Goal: Task Accomplishment & Management: Manage account settings

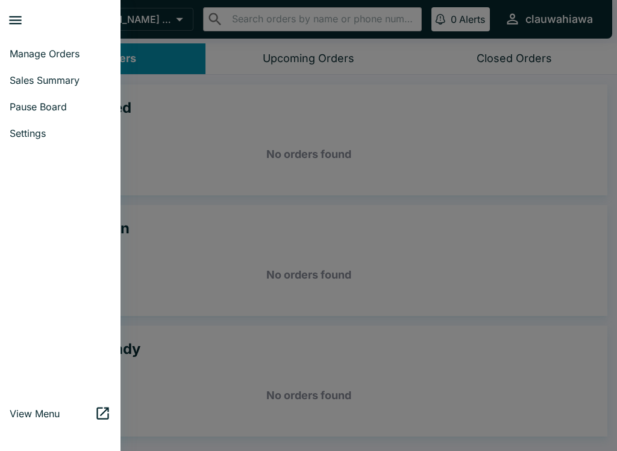
click at [79, 105] on span "Pause Board" at bounding box center [60, 107] width 101 height 12
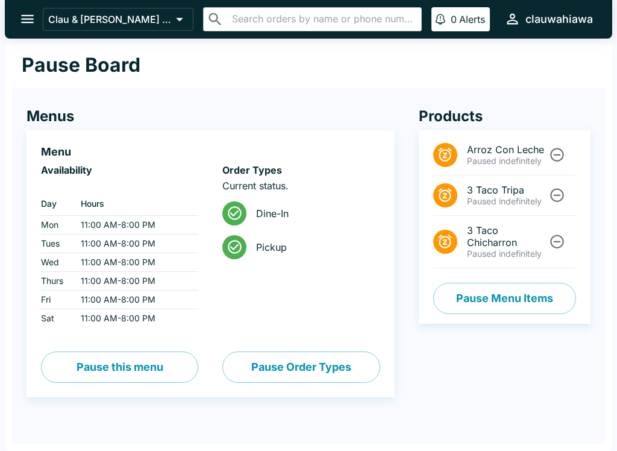
click at [149, 363] on button "Pause this menu" at bounding box center [119, 366] width 157 height 31
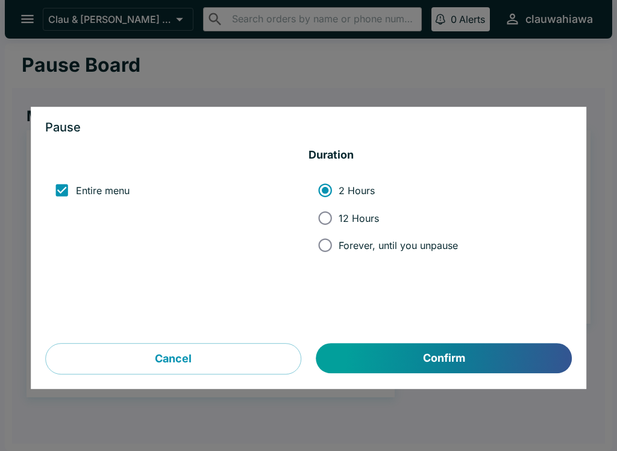
click at [437, 384] on div "Pause ‏ Entire menu Duration 2 Hours 12 Hours Forever, until you unpause Cancel…" at bounding box center [308, 248] width 555 height 282
click at [458, 357] on button "Confirm" at bounding box center [443, 358] width 255 height 30
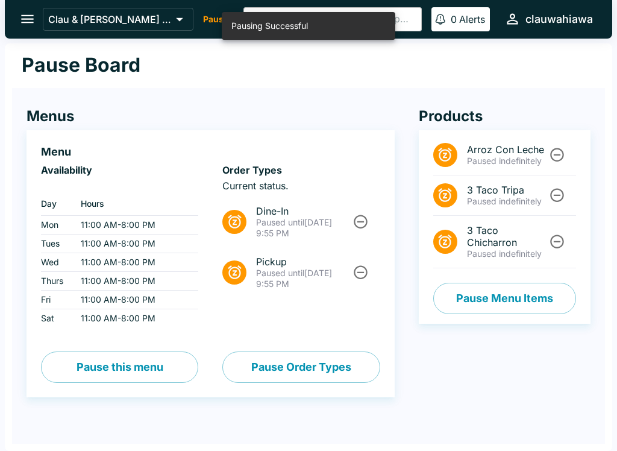
click at [342, 361] on button "Pause Order Types" at bounding box center [300, 366] width 157 height 31
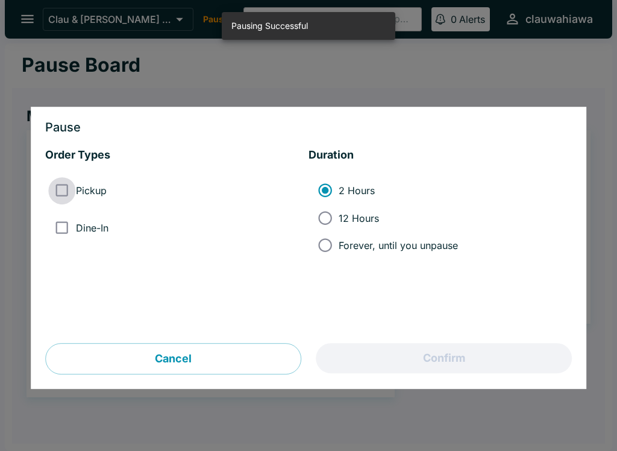
click at [64, 190] on input "Pickup" at bounding box center [61, 190] width 27 height 27
checkbox input "true"
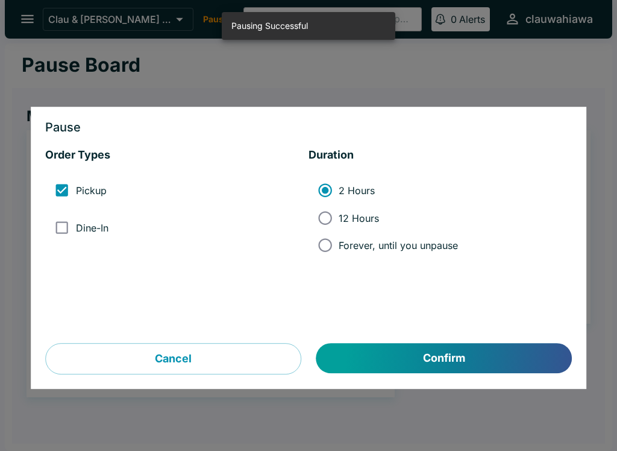
click at [73, 227] on input "Dine-In" at bounding box center [61, 227] width 27 height 27
checkbox input "true"
click at [453, 364] on button "Confirm" at bounding box center [443, 358] width 255 height 30
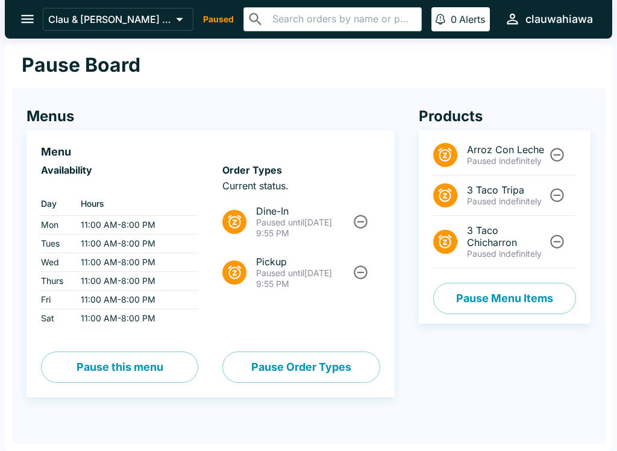
click at [142, 369] on button "Pause this menu" at bounding box center [119, 366] width 157 height 31
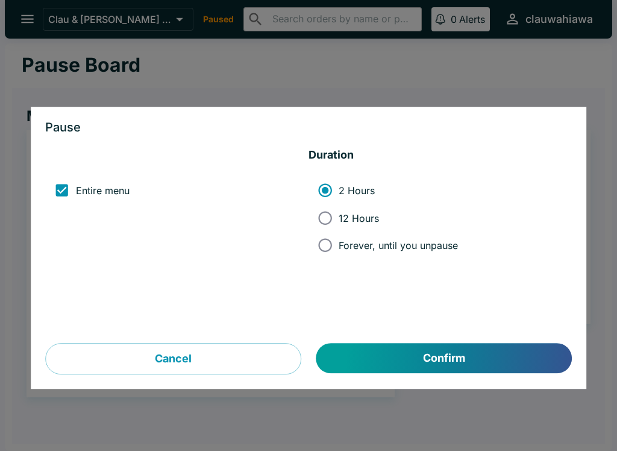
click at [438, 364] on button "Confirm" at bounding box center [443, 358] width 255 height 30
